Goal: Book appointment/travel/reservation

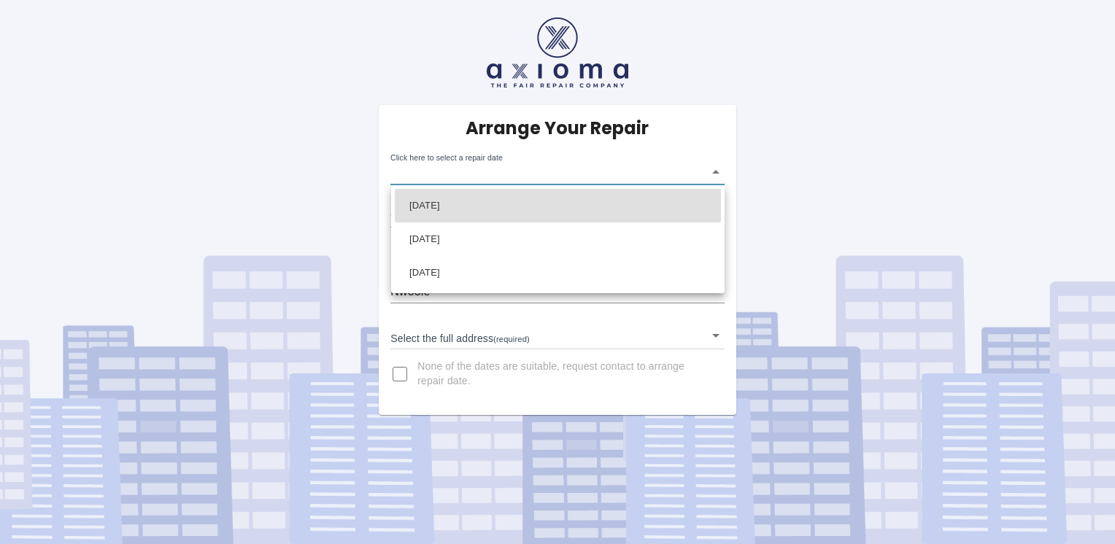
click at [530, 177] on body "Arrange Your Repair Click here to select a repair date ​ Phone Number   * 07891…" at bounding box center [557, 272] width 1115 height 544
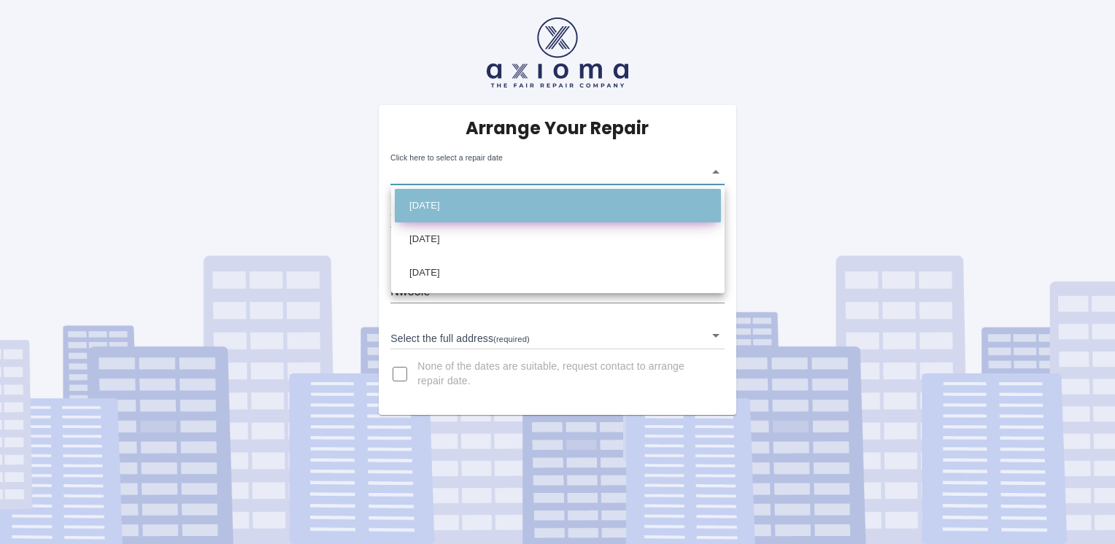
click at [487, 209] on li "[DATE]" at bounding box center [558, 206] width 326 height 34
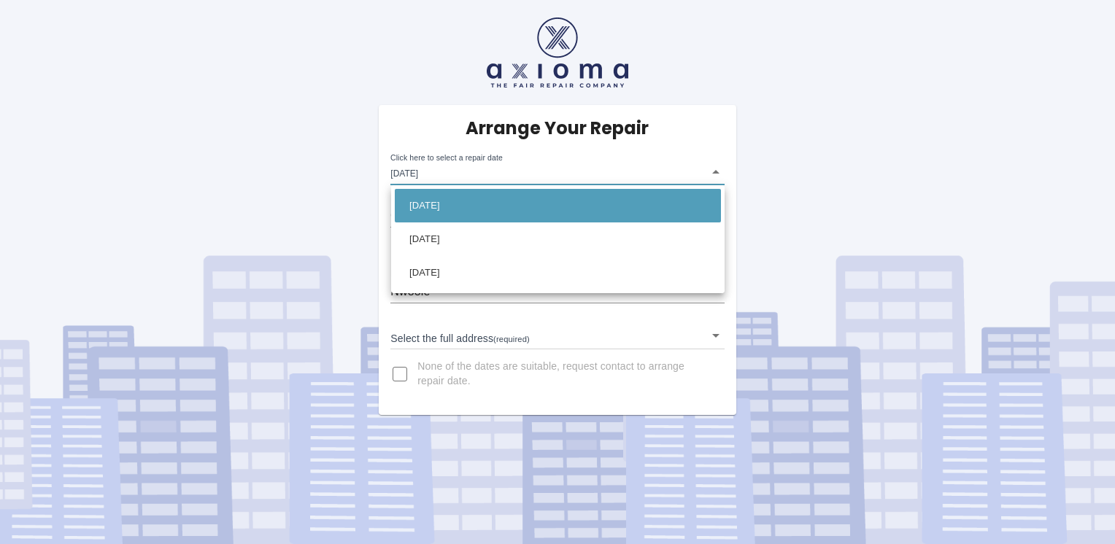
click at [509, 173] on body "Arrange Your Repair Click here to select a repair date [DATE] [DATE]T00:00:00.0…" at bounding box center [557, 272] width 1115 height 544
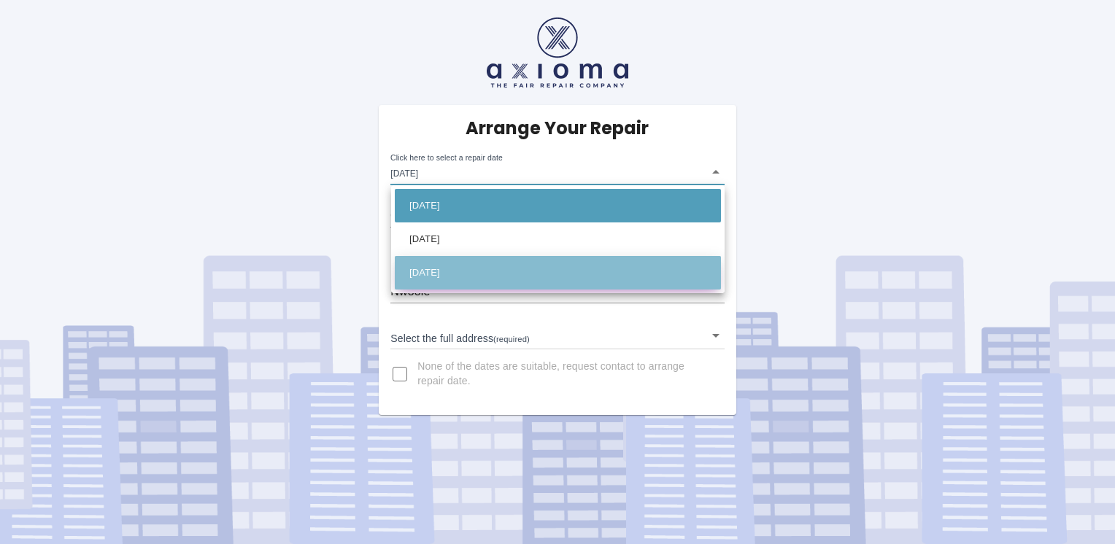
click at [479, 267] on li "[DATE]" at bounding box center [558, 273] width 326 height 34
type input "[DATE]T00:00:00.000Z"
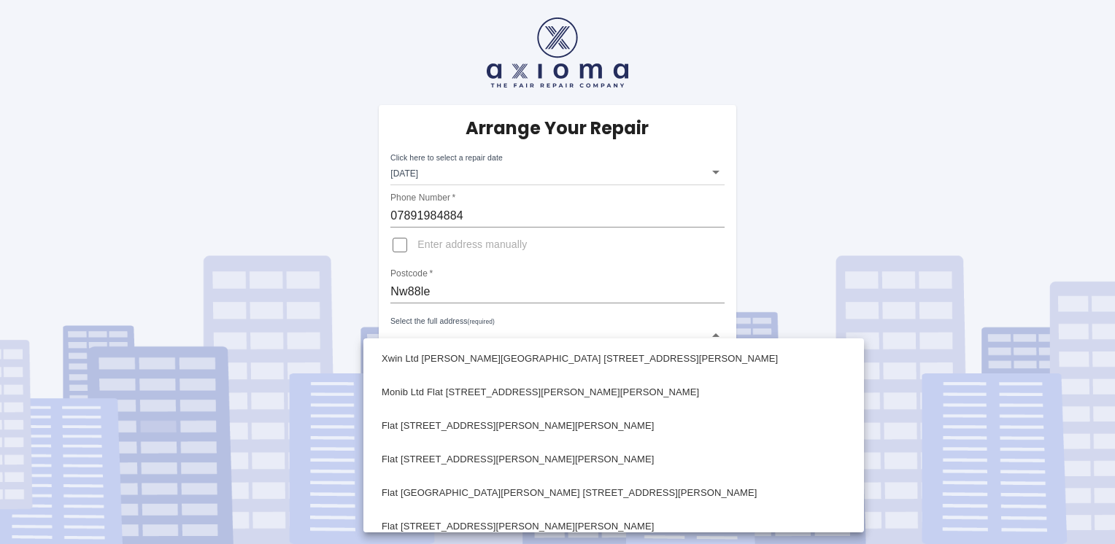
click at [476, 339] on body "Arrange Your Repair Click here to select a repair date [DATE] [DATE]T00:00:00.0…" at bounding box center [557, 272] width 1115 height 544
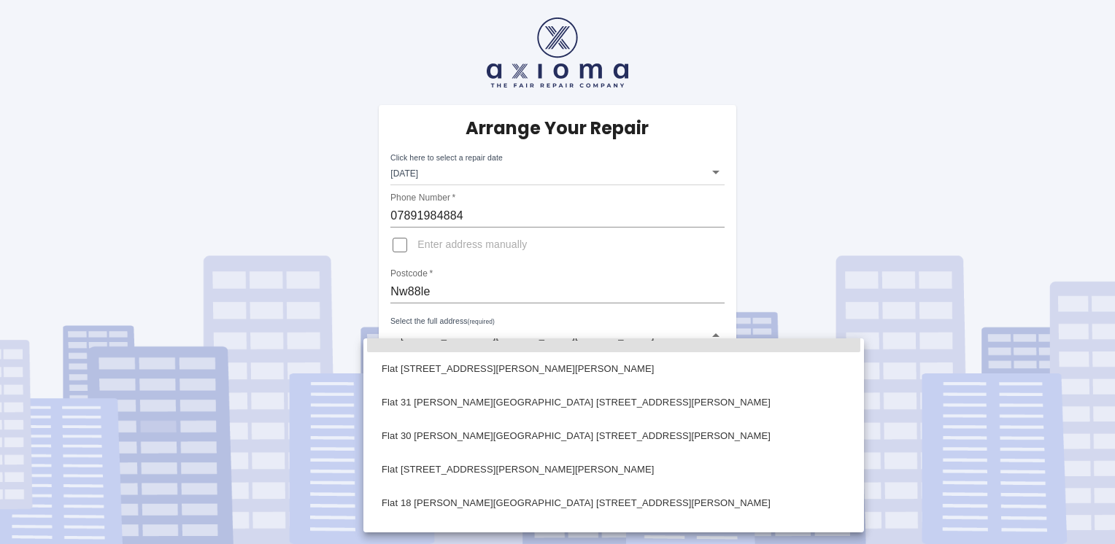
scroll to position [2017, 0]
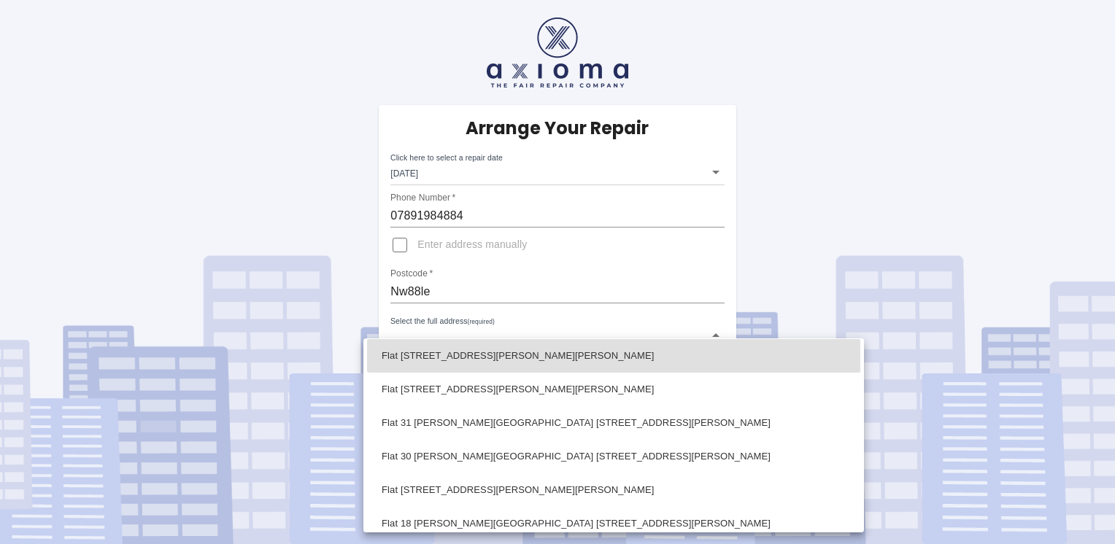
type input "Flat [STREET_ADDRESS][PERSON_NAME][PERSON_NAME]"
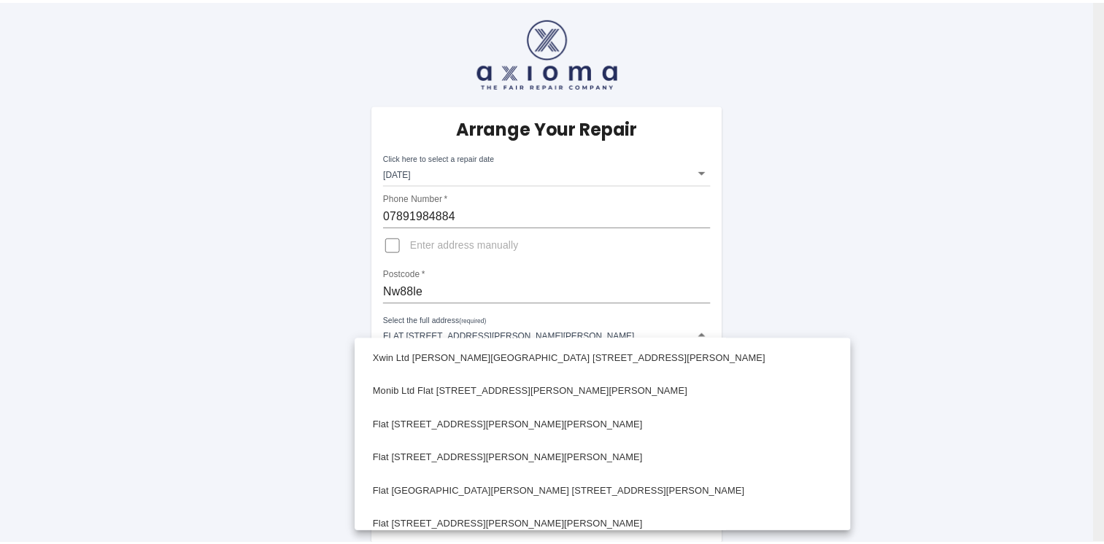
scroll to position [1937, 0]
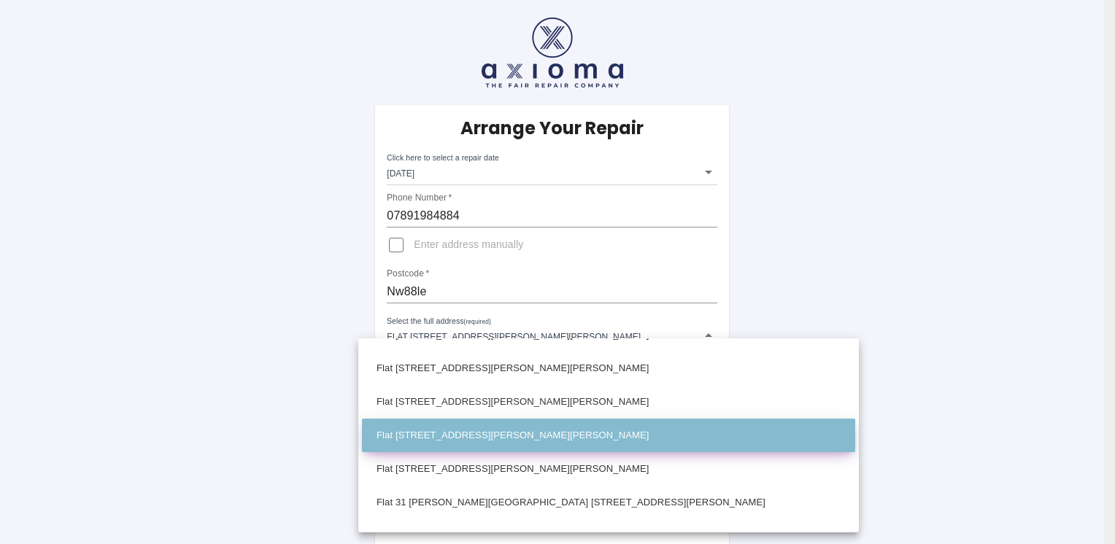
click at [668, 434] on li "Flat [STREET_ADDRESS][PERSON_NAME][PERSON_NAME]" at bounding box center [608, 436] width 493 height 34
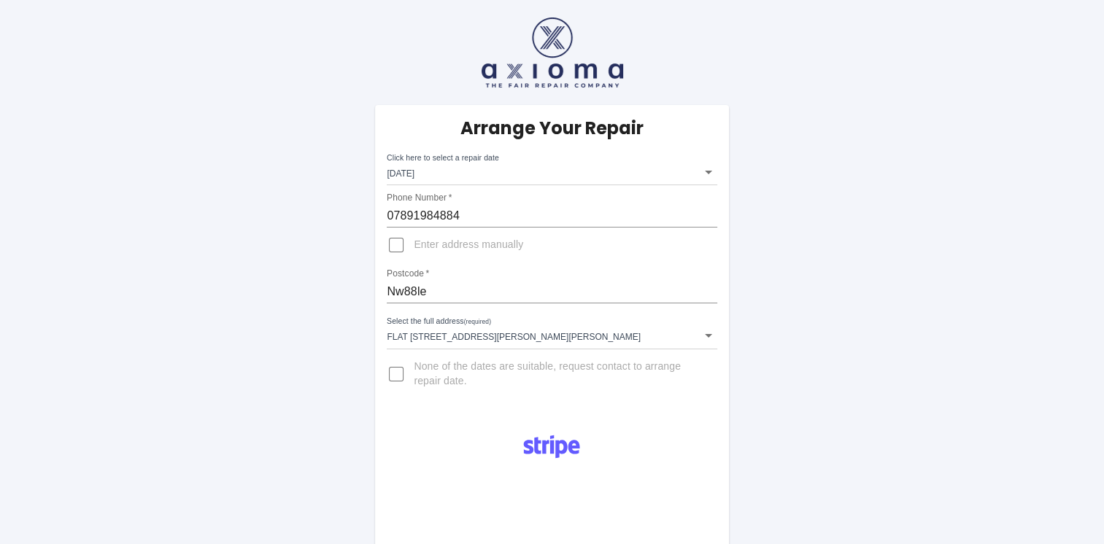
click at [813, 355] on div "Arrange Your Repair Click here to select a repair date [DATE] [DATE]T00:00:00.0…" at bounding box center [552, 502] width 1126 height 1005
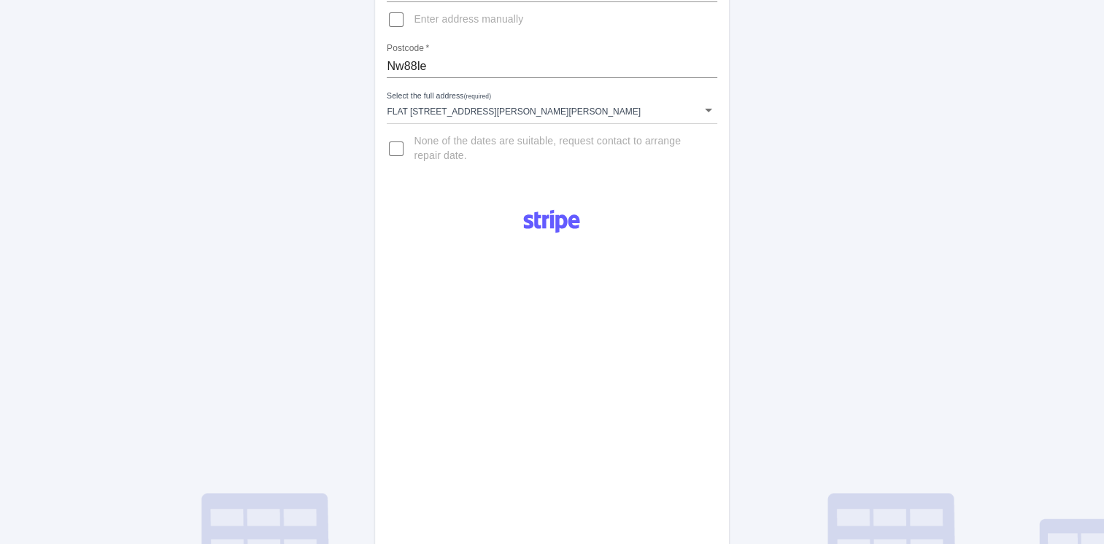
scroll to position [236, 0]
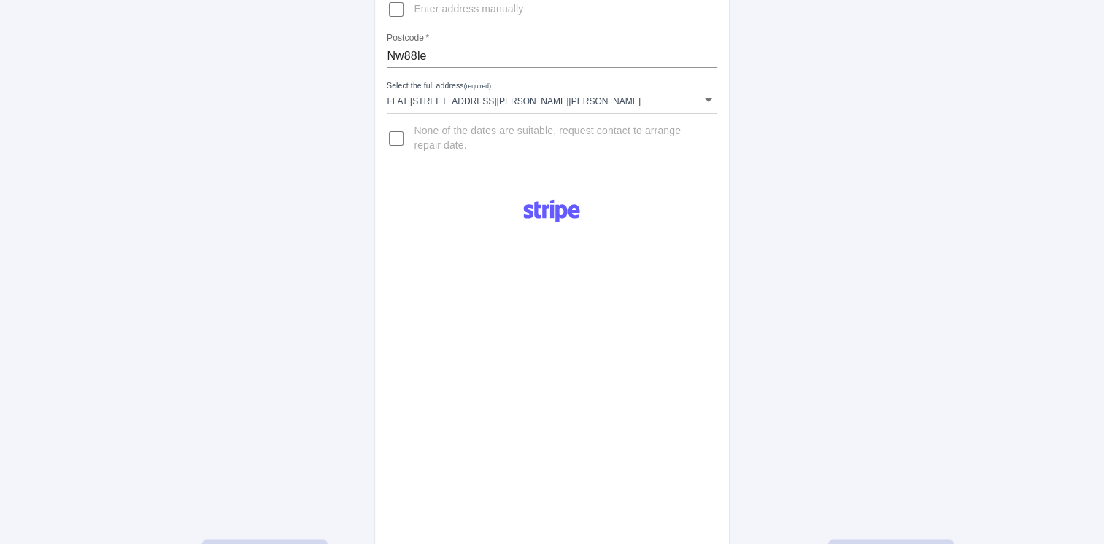
click at [750, 449] on div "Arrange Your Repair Click here to select a repair date [DATE] [DATE]T00:00:00.0…" at bounding box center [552, 294] width 1126 height 1061
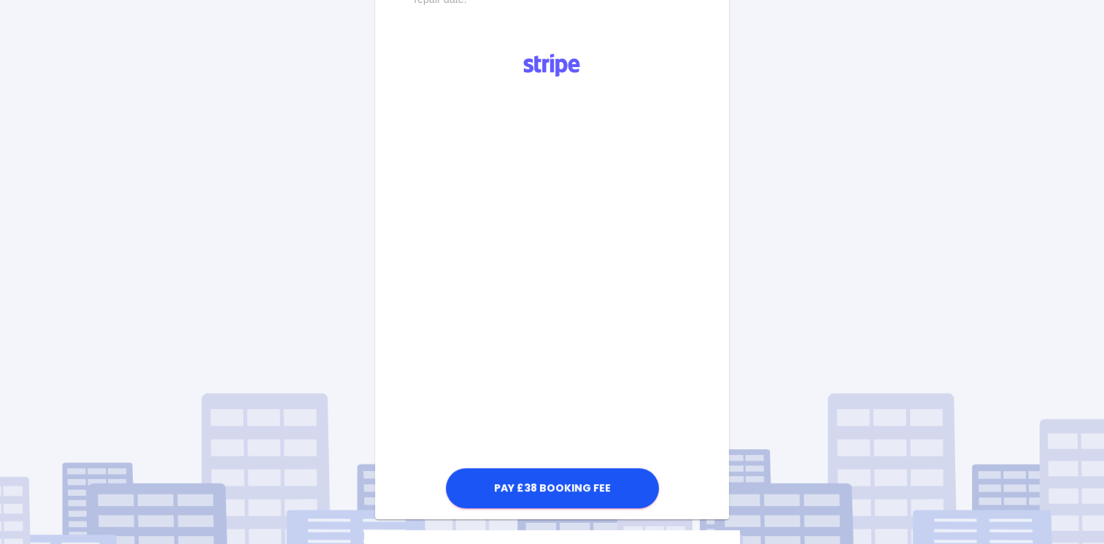
scroll to position [384, 0]
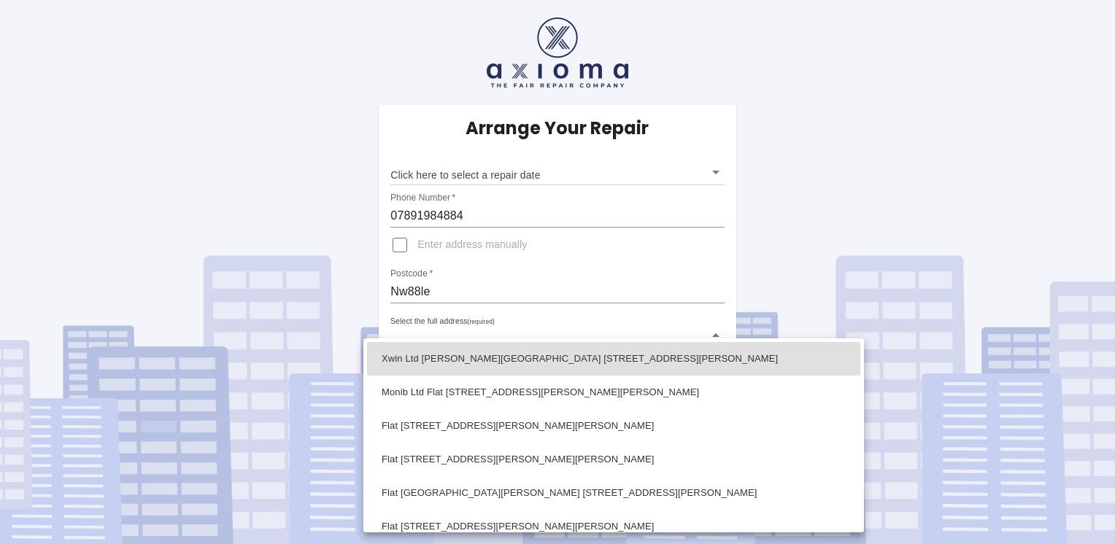
click at [616, 344] on body "Arrange Your Repair Click here to select a repair date ​ Phone Number   * 07891…" at bounding box center [557, 272] width 1115 height 544
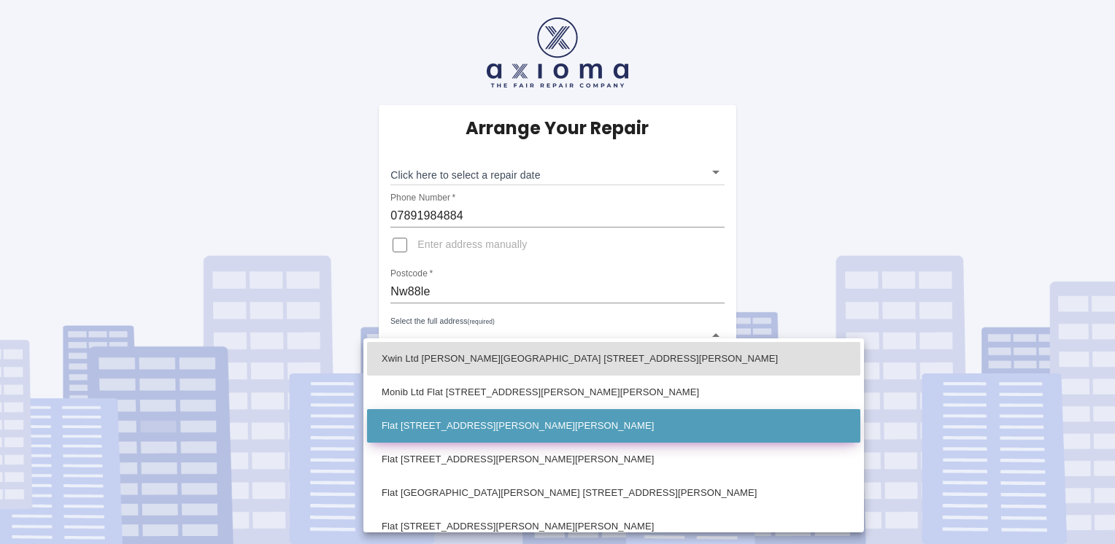
click at [555, 425] on li "Flat [STREET_ADDRESS][PERSON_NAME][PERSON_NAME]" at bounding box center [613, 426] width 493 height 34
type input "Flat [STREET_ADDRESS][PERSON_NAME][PERSON_NAME]"
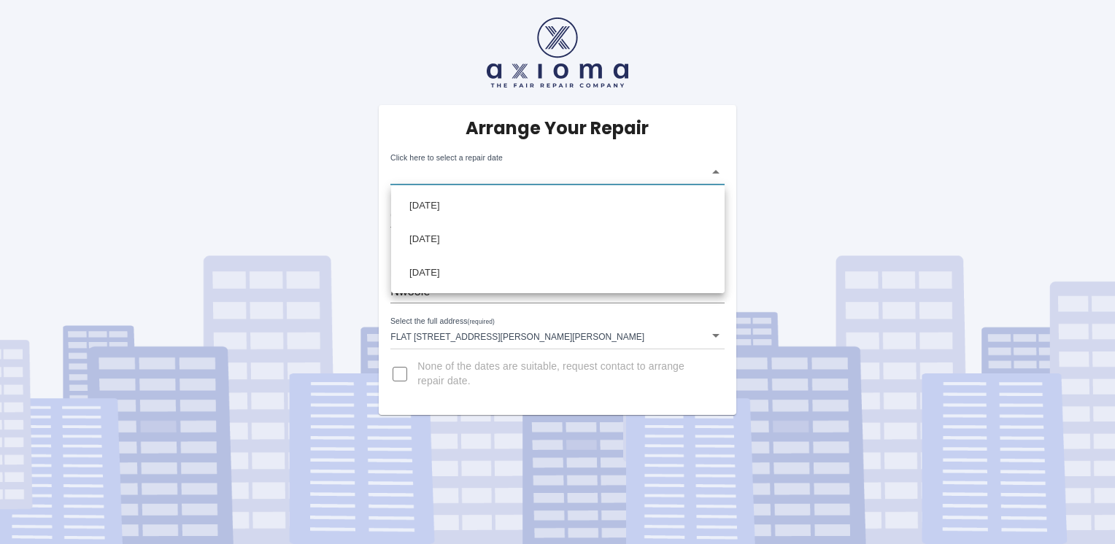
click at [531, 172] on body "Arrange Your Repair Click here to select a repair date ​ Phone Number   * 07891…" at bounding box center [557, 272] width 1115 height 544
click at [531, 172] on div at bounding box center [557, 272] width 1115 height 544
